Goal: Find specific page/section: Find specific page/section

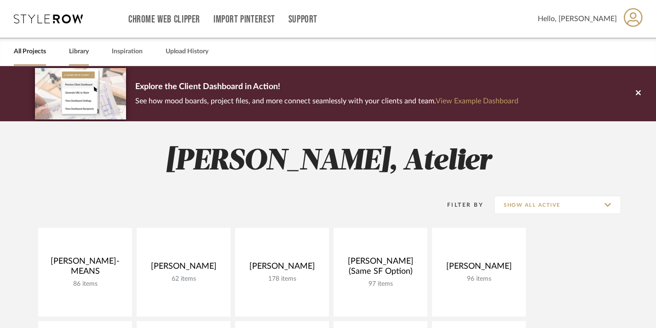
click at [80, 51] on link "Library" at bounding box center [79, 52] width 20 height 12
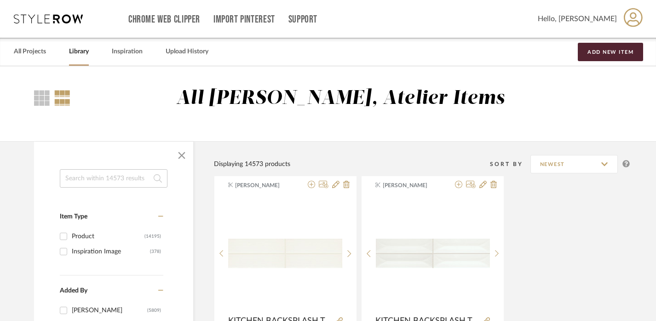
click at [101, 177] on input at bounding box center [114, 178] width 108 height 18
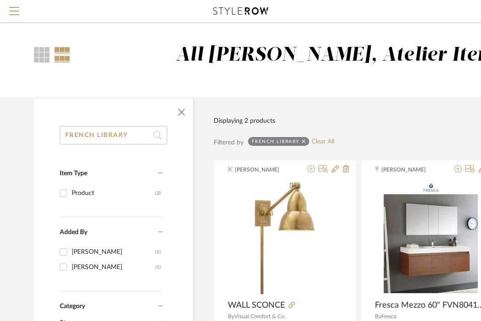
click at [117, 130] on input "FRENCH LIBRARY" at bounding box center [114, 135] width 108 height 18
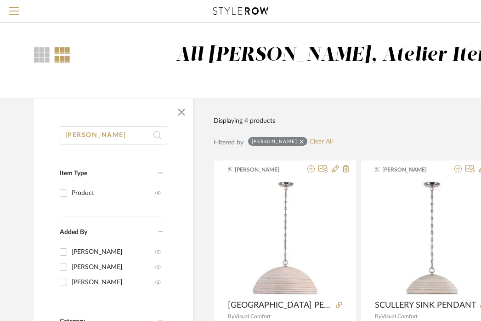
click at [112, 135] on input "[PERSON_NAME]" at bounding box center [114, 135] width 108 height 18
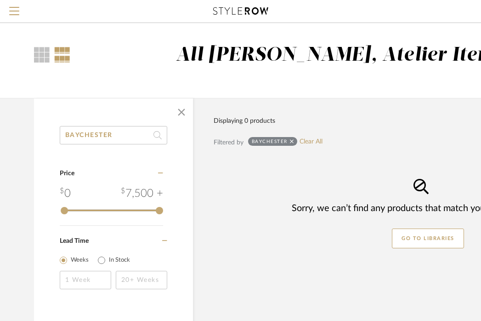
click at [123, 134] on input "BAYCHESTER" at bounding box center [114, 135] width 108 height 18
type input "L"
type input "A"
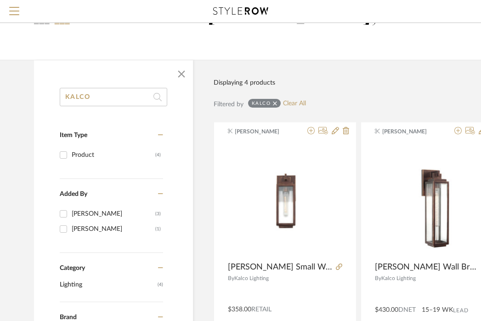
scroll to position [38, 0]
click at [80, 95] on input "KALCO" at bounding box center [114, 97] width 108 height 18
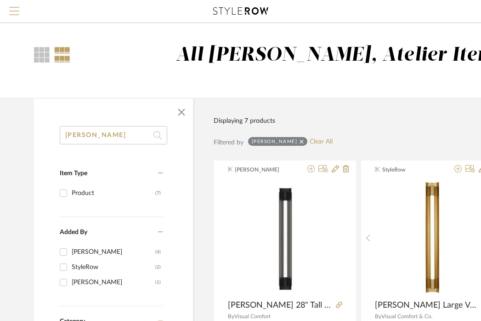
type input "[PERSON_NAME]"
click at [12, 7] on span "Menu" at bounding box center [14, 7] width 10 height 1
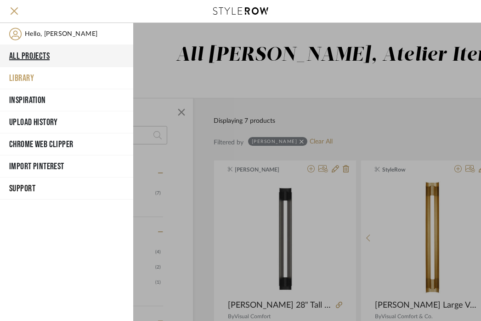
click at [33, 57] on button "All Projects" at bounding box center [66, 56] width 133 height 22
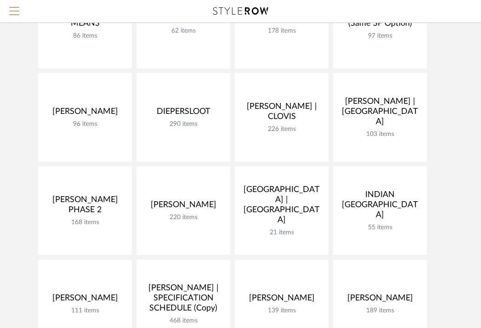
scroll to position [151, 0]
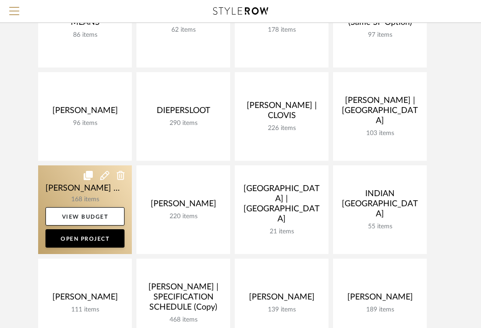
click at [93, 182] on link at bounding box center [85, 210] width 94 height 89
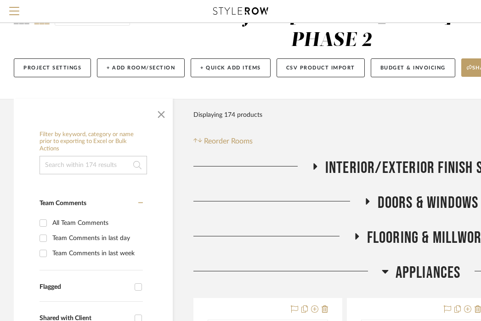
scroll to position [46, 0]
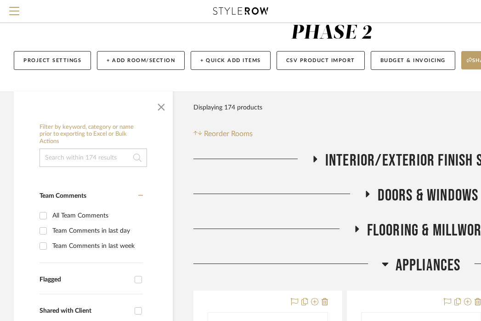
click at [408, 256] on span "Appliances" at bounding box center [428, 266] width 65 height 20
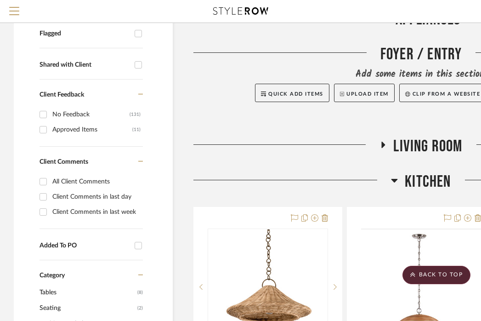
scroll to position [337, 0]
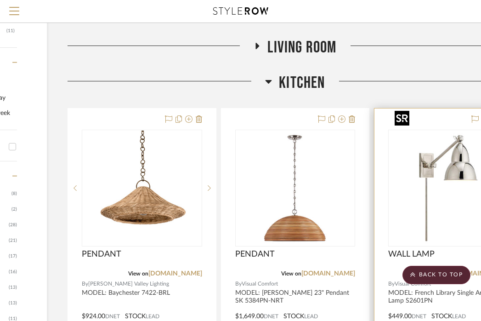
click at [439, 195] on img "0" at bounding box center [448, 188] width 115 height 115
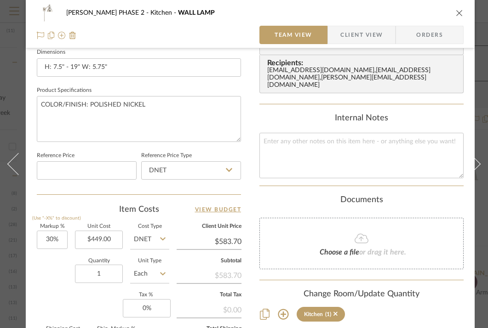
scroll to position [486, 0]
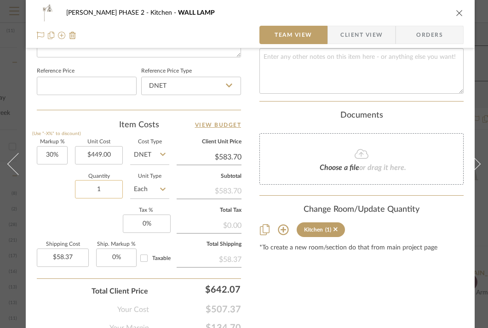
click at [110, 185] on input "1" at bounding box center [99, 189] width 48 height 18
type input "2"
type input "$116.74"
click at [458, 11] on icon "close" at bounding box center [459, 12] width 7 height 7
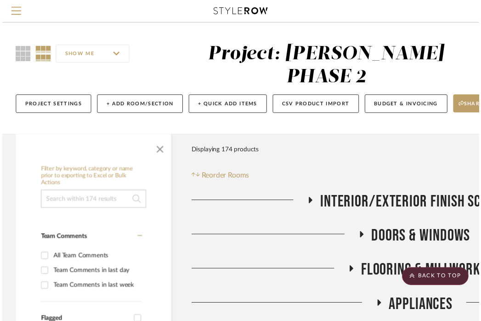
scroll to position [390, 126]
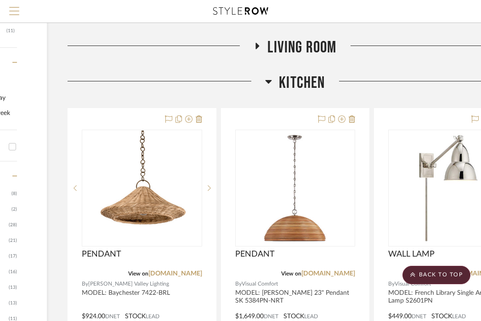
click at [11, 8] on span "Menu" at bounding box center [14, 7] width 10 height 1
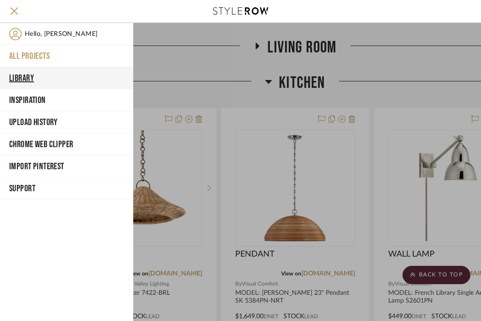
click at [22, 79] on button "Library" at bounding box center [66, 78] width 133 height 22
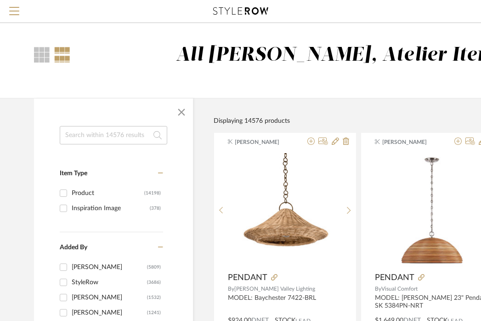
click at [109, 135] on input at bounding box center [114, 135] width 108 height 18
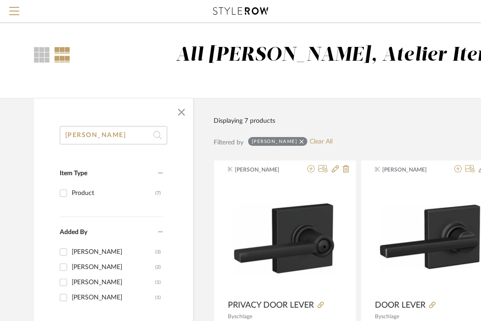
click at [109, 135] on input "[PERSON_NAME]" at bounding box center [114, 135] width 108 height 18
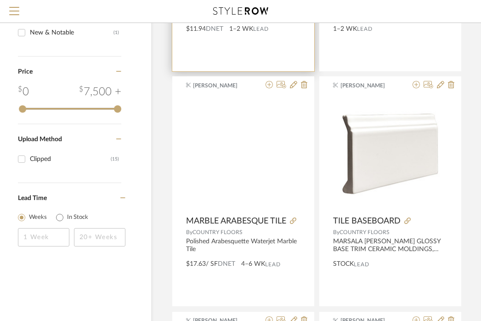
scroll to position [433, 42]
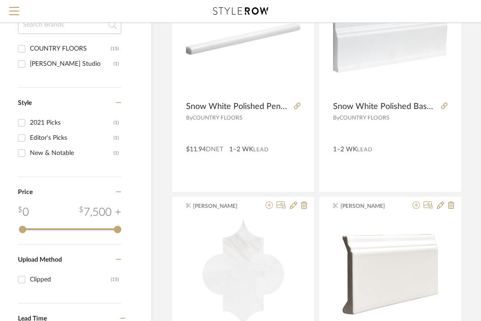
type input "COUNTRY SEMI-FLUSH"
